Goal: Navigation & Orientation: Find specific page/section

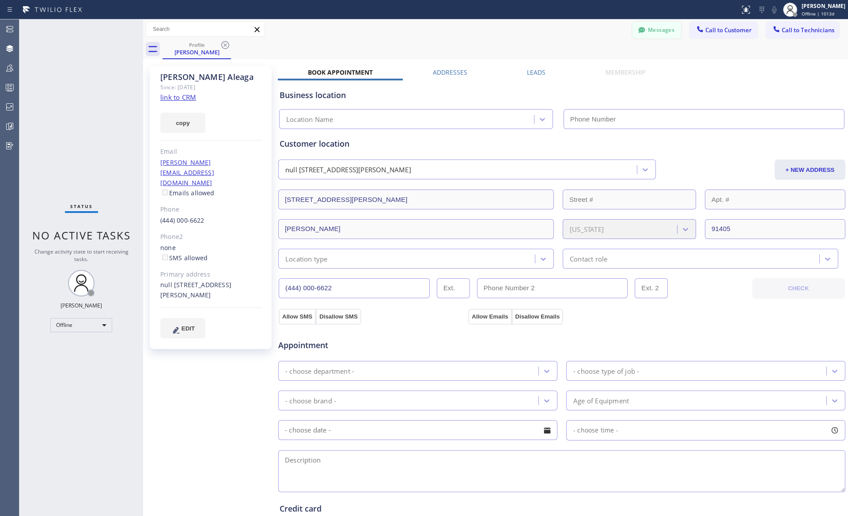
click at [657, 27] on button "Messages" at bounding box center [656, 30] width 49 height 17
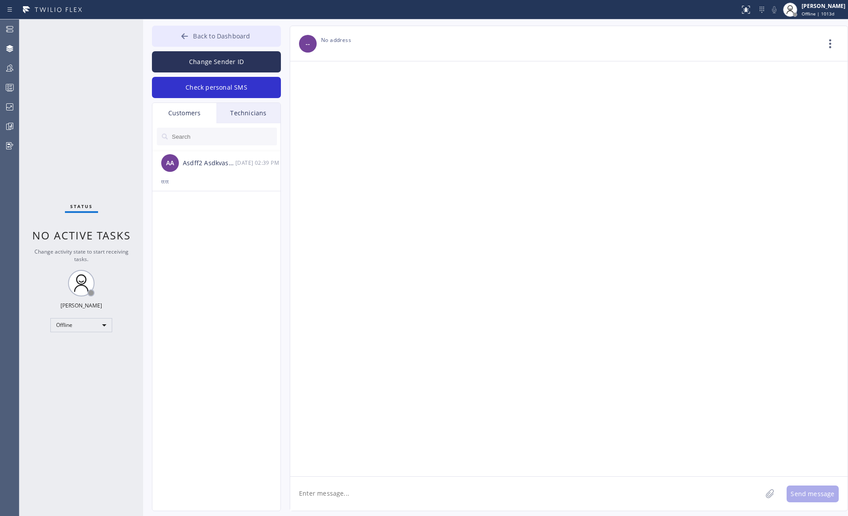
click at [218, 33] on span "Back to Dashboard" at bounding box center [221, 36] width 57 height 8
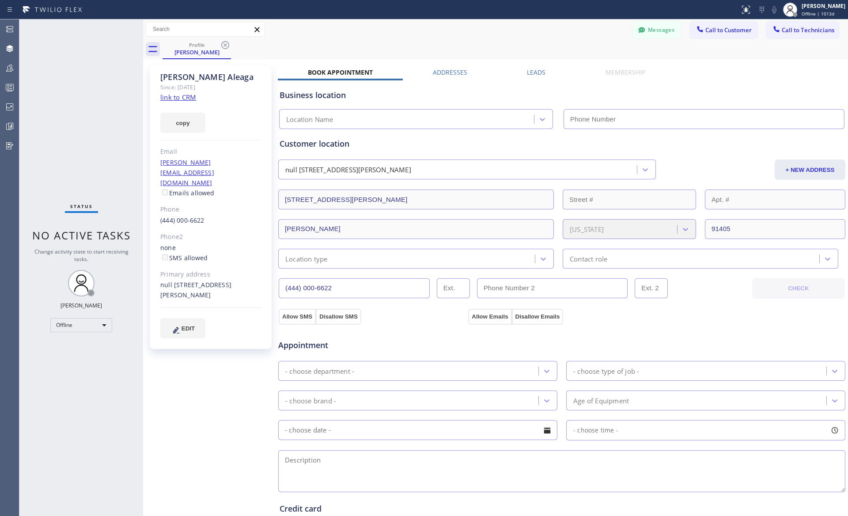
click at [373, 56] on div "Profile [PERSON_NAME]" at bounding box center [505, 49] width 685 height 20
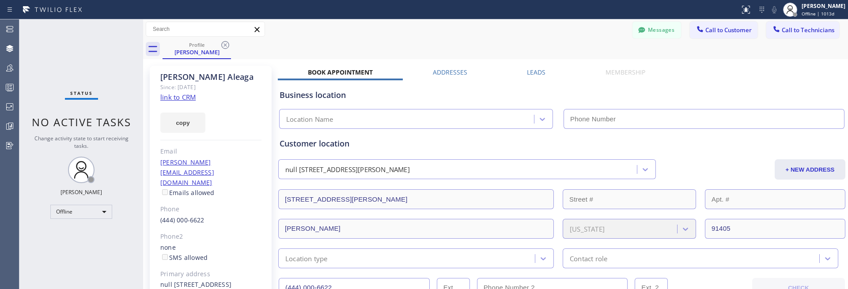
click at [449, 28] on div "Messages Call to Customer Call to Technicians Outbound call Location Search loc…" at bounding box center [495, 29] width 705 height 15
click at [805, 6] on div "Andrey Brunetkin" at bounding box center [824, 6] width 44 height 8
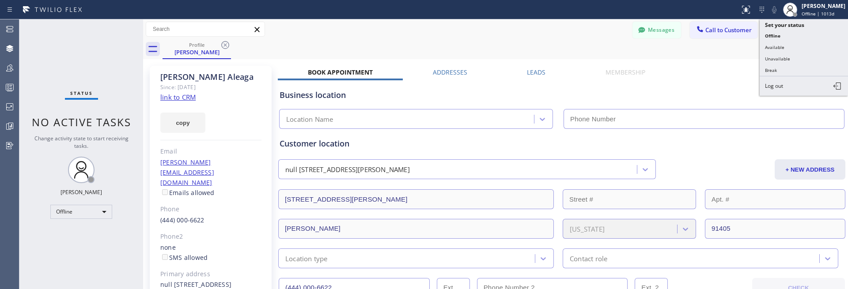
click at [455, 32] on div "Messages Call to Customer Call to Technicians Outbound call Location Search loc…" at bounding box center [495, 29] width 705 height 15
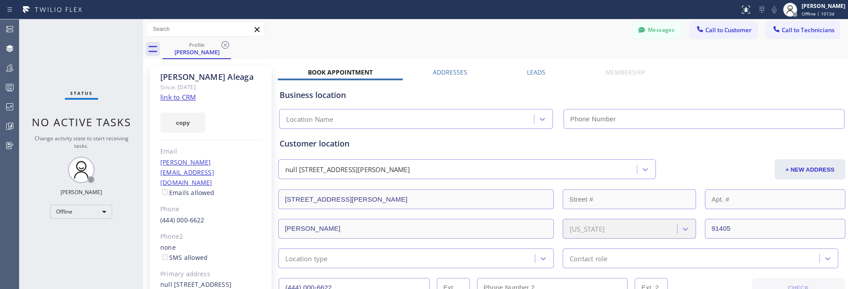
click at [441, 49] on div "Profile Carlos Aleaga" at bounding box center [505, 49] width 685 height 20
click at [365, 35] on div "Messages Call to Customer Call to Technicians Outbound call Location Search loc…" at bounding box center [495, 29] width 705 height 15
click at [363, 34] on div "Messages Call to Customer Call to Technicians Outbound call Location Search loc…" at bounding box center [495, 29] width 705 height 15
